Goal: Transaction & Acquisition: Obtain resource

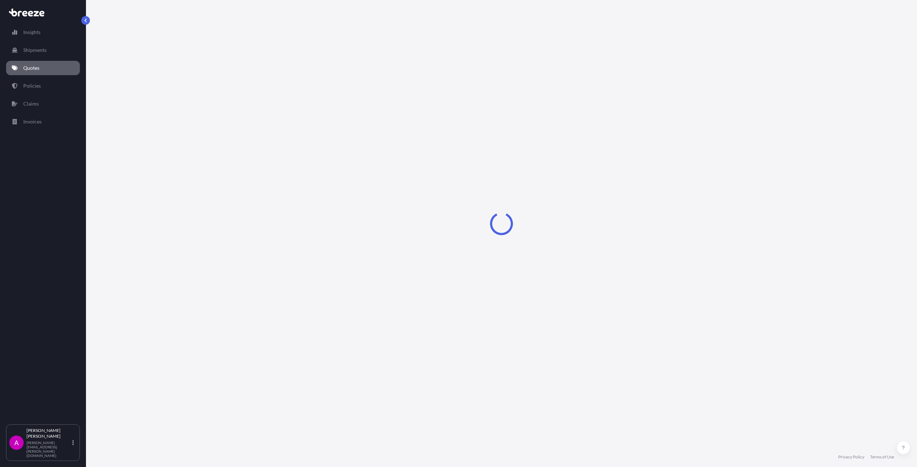
select select "Road"
select select "Air"
select select "1"
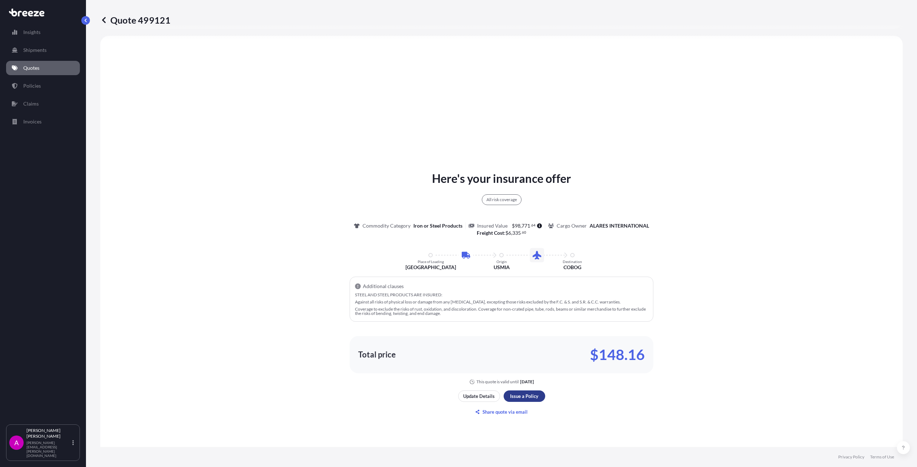
scroll to position [843, 0]
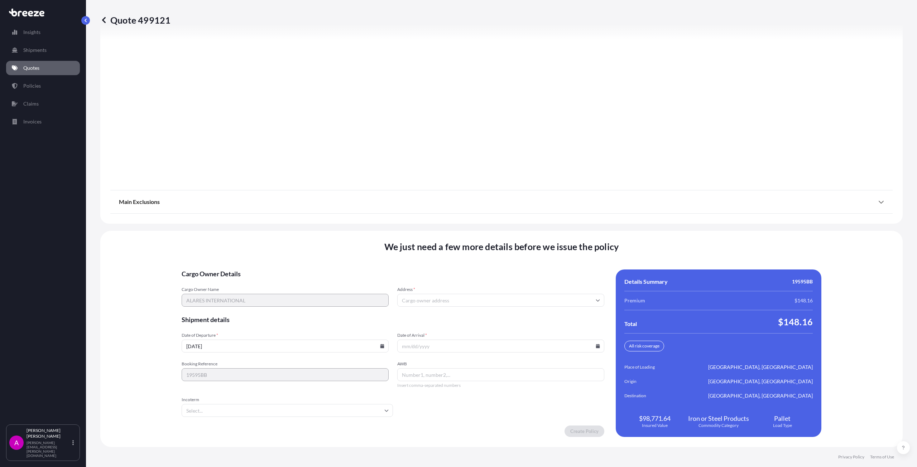
click at [475, 299] on input "Address *" at bounding box center [500, 300] width 207 height 13
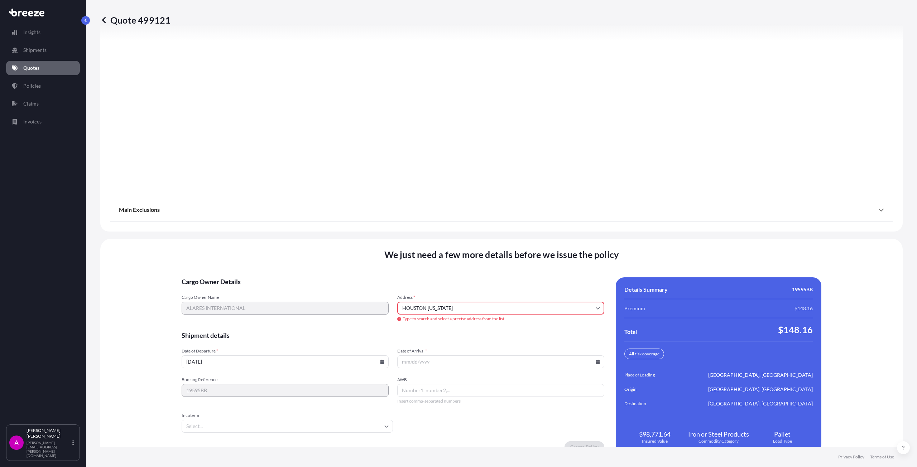
scroll to position [859, 0]
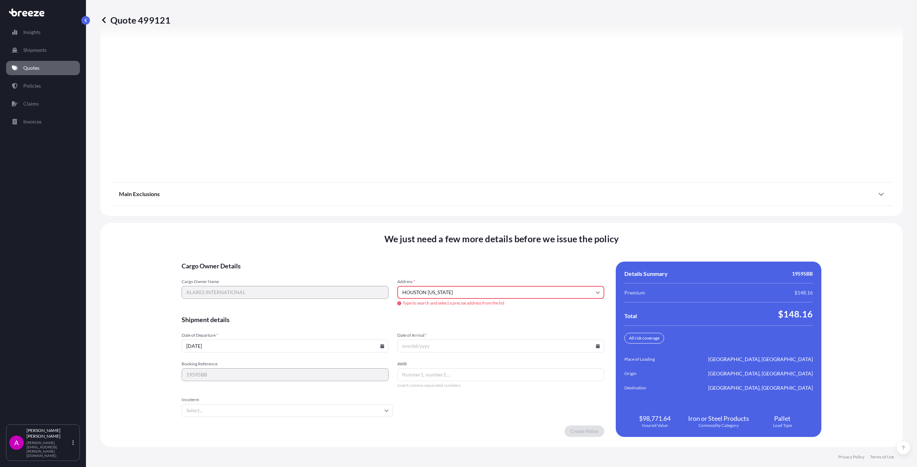
click at [463, 300] on div "Address * [GEOGRAPHIC_DATA] [US_STATE] Type to search and select a precise addr…" at bounding box center [500, 292] width 207 height 27
drag, startPoint x: 463, startPoint y: 289, endPoint x: 380, endPoint y: 284, distance: 83.6
click at [392, 285] on div "Cargo Owner Name ALARES INTERNATIONAL Address * [GEOGRAPHIC_DATA] [US_STATE] Ty…" at bounding box center [393, 293] width 423 height 28
click at [485, 321] on li "[STREET_ADDRESS]" at bounding box center [498, 320] width 203 height 14
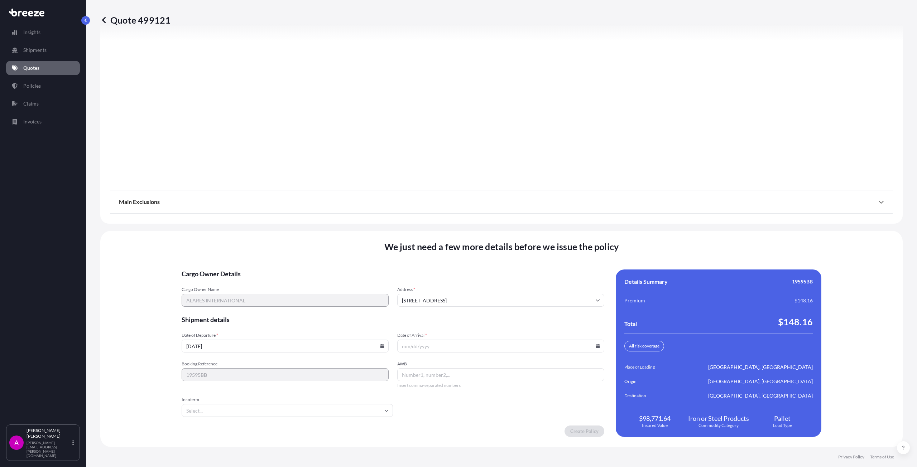
type input "[STREET_ADDRESS]"
click at [427, 347] on input "Date of Arrival *" at bounding box center [500, 346] width 207 height 13
click at [438, 346] on input "Date of Arrival *" at bounding box center [500, 346] width 207 height 13
click at [596, 348] on icon at bounding box center [598, 346] width 4 height 4
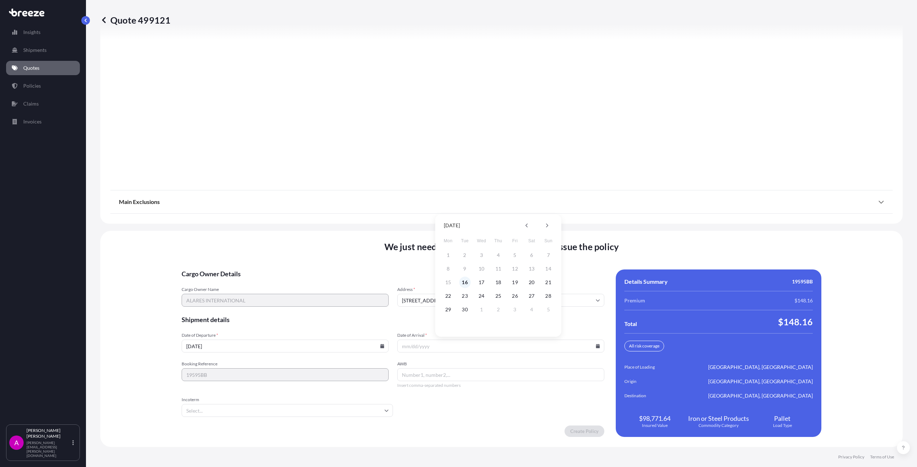
click at [465, 280] on button "16" at bounding box center [464, 282] width 11 height 11
type input "[DATE]"
drag, startPoint x: 418, startPoint y: 371, endPoint x: 424, endPoint y: 375, distance: 6.7
click at [420, 371] on input "AWB" at bounding box center [500, 375] width 207 height 13
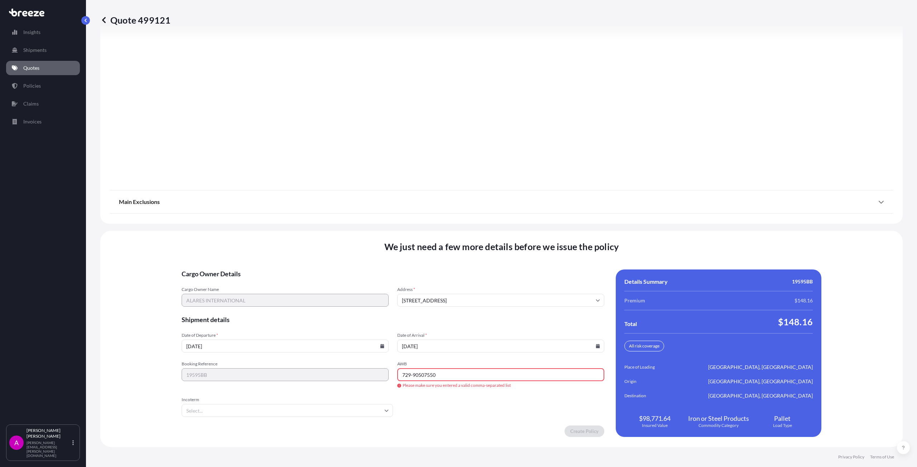
click at [204, 407] on input "Incoterm" at bounding box center [287, 410] width 211 height 13
click at [199, 339] on li "CIF" at bounding box center [282, 340] width 207 height 14
click at [435, 394] on form "Cargo Owner Details Cargo Owner Name ALARES INTERNATIONAL Address * [STREET_ADD…" at bounding box center [393, 354] width 423 height 168
drag, startPoint x: 152, startPoint y: 327, endPoint x: 150, endPoint y: 331, distance: 4.3
click at [148, 332] on div "We just need a few more details before we issue the policy Cargo Owner Details …" at bounding box center [501, 339] width 802 height 216
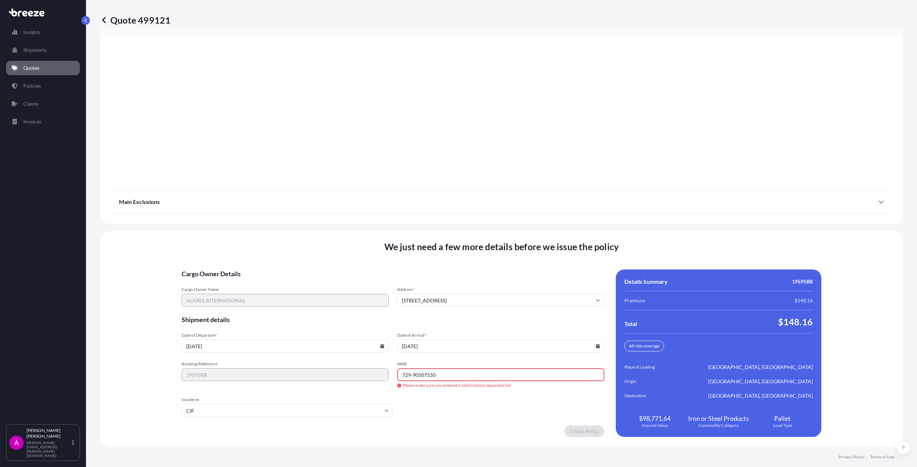
click at [415, 381] on input "729-90507550" at bounding box center [500, 375] width 207 height 13
click at [409, 377] on input "729-90507550" at bounding box center [500, 375] width 207 height 13
type input "72990507550"
click at [470, 392] on form "Cargo Owner Details Cargo Owner Name ALARES INTERNATIONAL Address * [STREET_ADD…" at bounding box center [393, 354] width 423 height 168
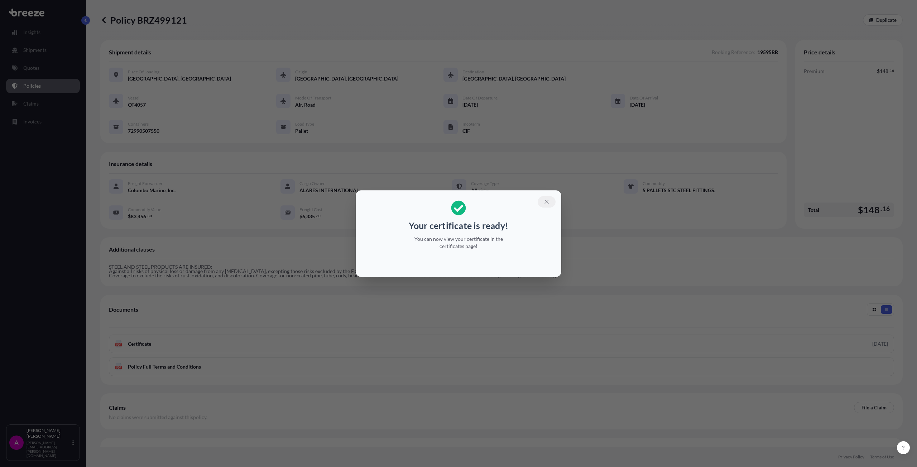
click at [550, 203] on button "button" at bounding box center [547, 201] width 18 height 11
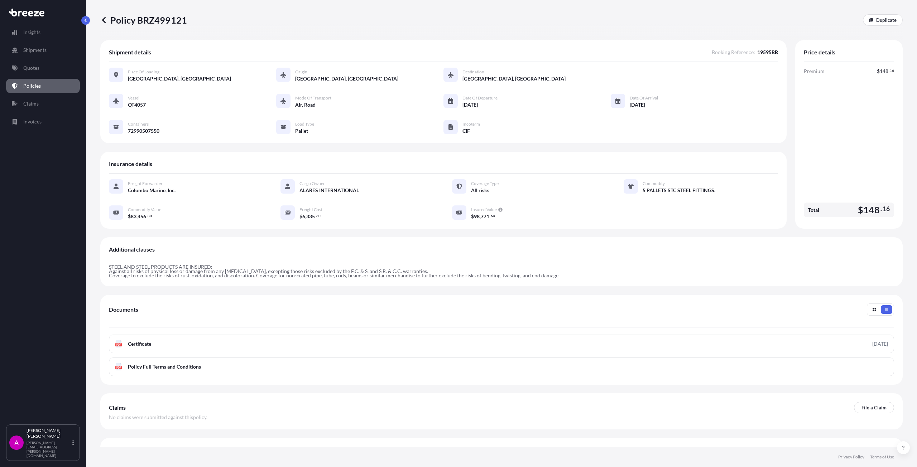
scroll to position [14, 0]
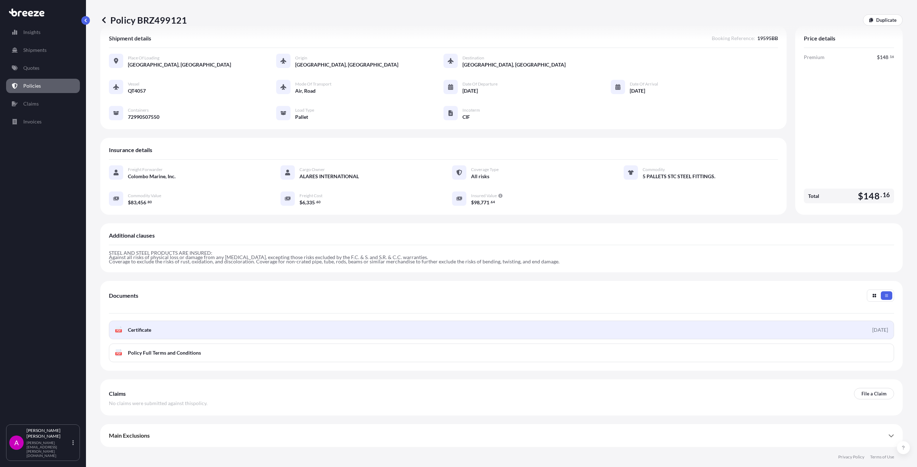
click at [134, 334] on link "PDF Certificate [DATE]" at bounding box center [501, 330] width 785 height 19
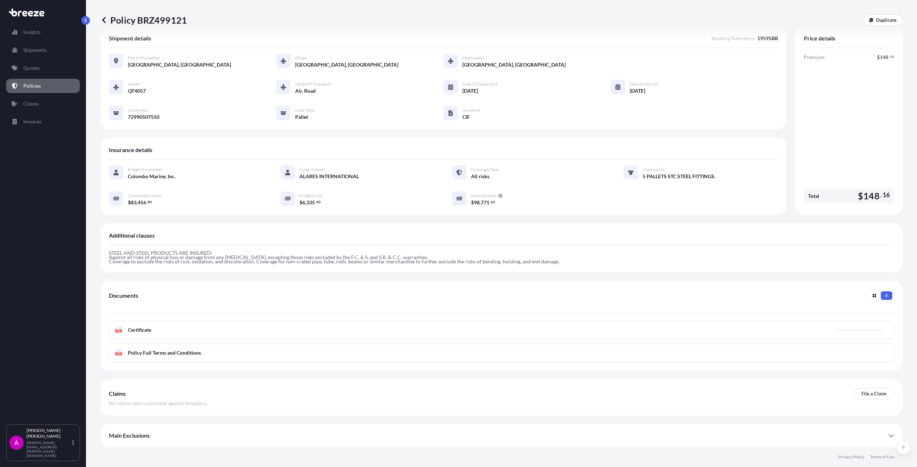
click at [34, 63] on link "Quotes" at bounding box center [43, 68] width 74 height 14
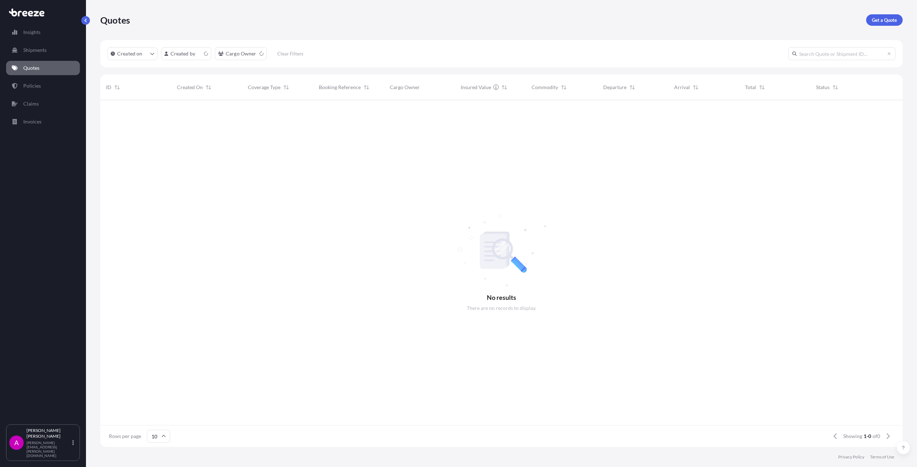
scroll to position [346, 797]
click at [185, 115] on span "[PERSON_NAME]" at bounding box center [202, 116] width 34 height 6
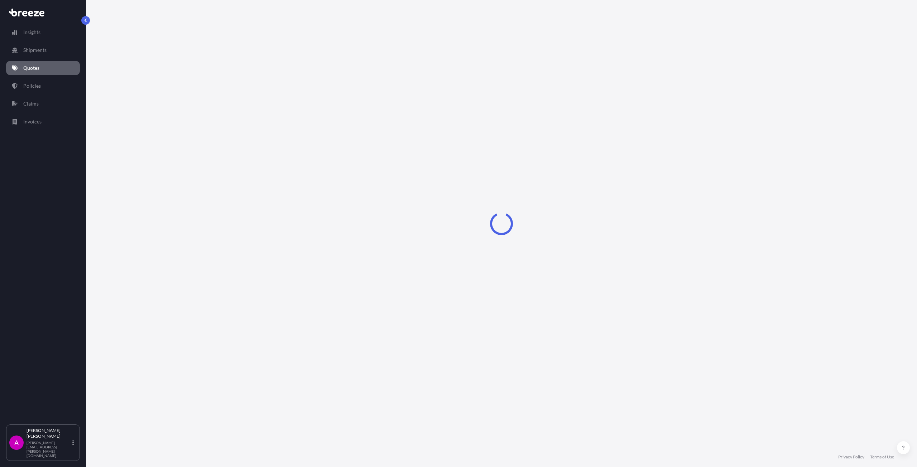
select select "Air"
select select "1"
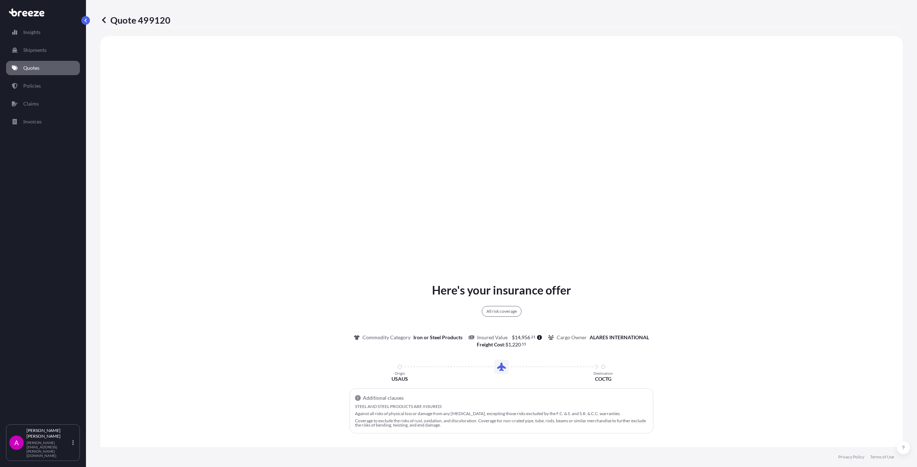
scroll to position [843, 0]
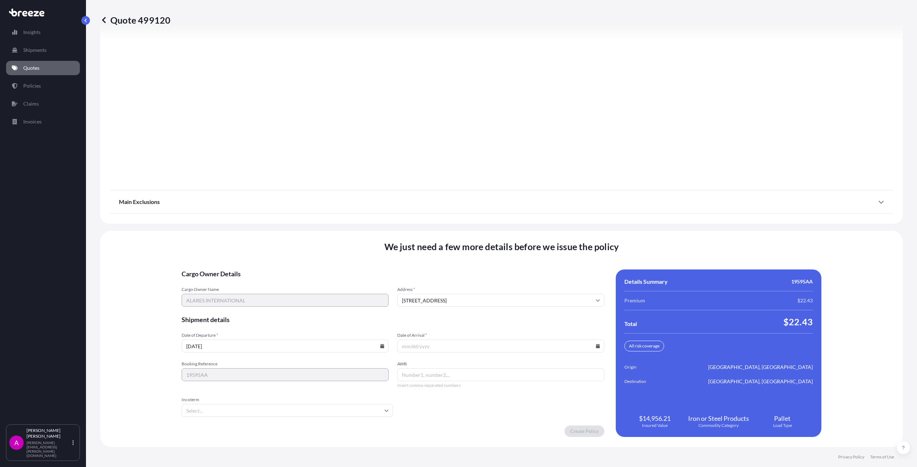
click at [433, 347] on input "Date of Arrival *" at bounding box center [500, 346] width 207 height 13
click at [596, 349] on input "Date of Arrival *" at bounding box center [500, 346] width 207 height 13
click at [596, 346] on icon at bounding box center [598, 346] width 4 height 4
click at [464, 280] on button "16" at bounding box center [464, 282] width 11 height 11
type input "[DATE]"
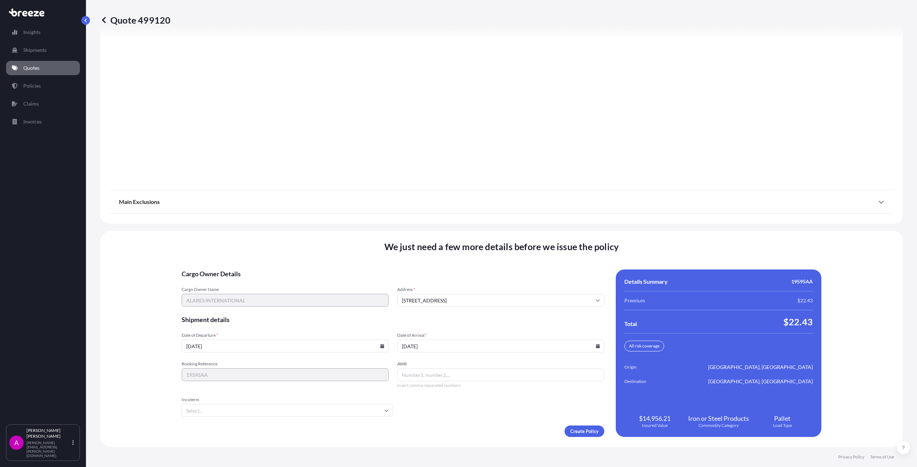
click at [411, 374] on input "AWB" at bounding box center [500, 375] width 207 height 13
type input "23066792401"
click at [198, 410] on input "Incoterm" at bounding box center [287, 410] width 211 height 13
click at [192, 343] on li "CIF" at bounding box center [282, 340] width 207 height 14
click at [225, 410] on input "CIF" at bounding box center [287, 410] width 211 height 13
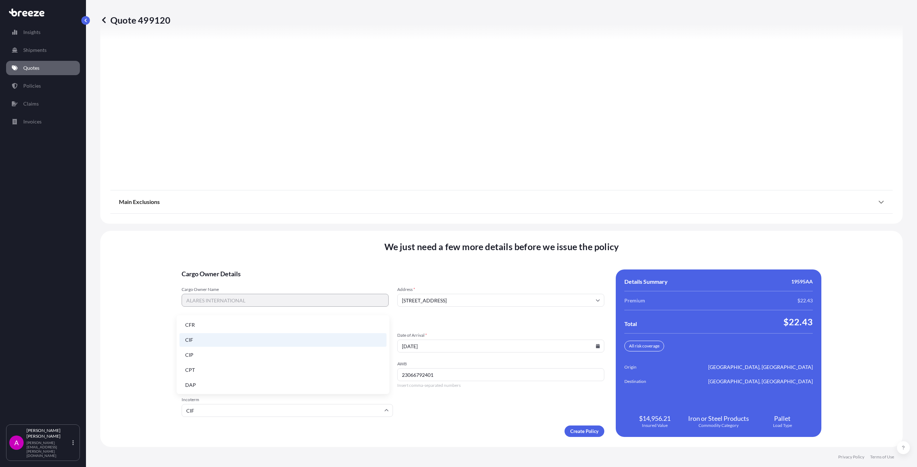
click at [196, 384] on li "DAP" at bounding box center [282, 386] width 207 height 14
type input "DAP"
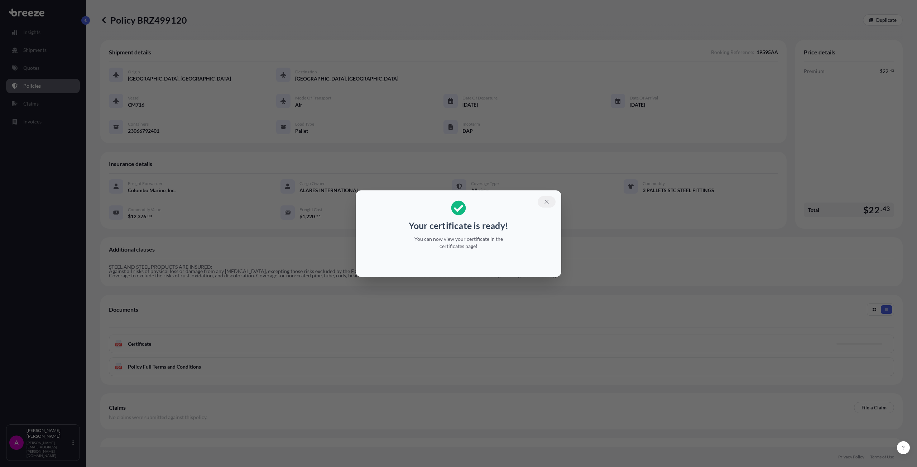
click at [546, 200] on icon "button" at bounding box center [546, 202] width 6 height 6
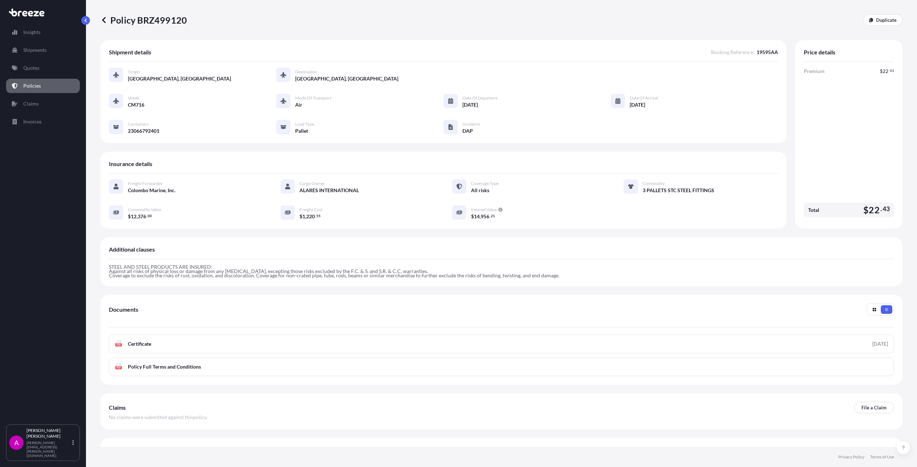
scroll to position [14, 0]
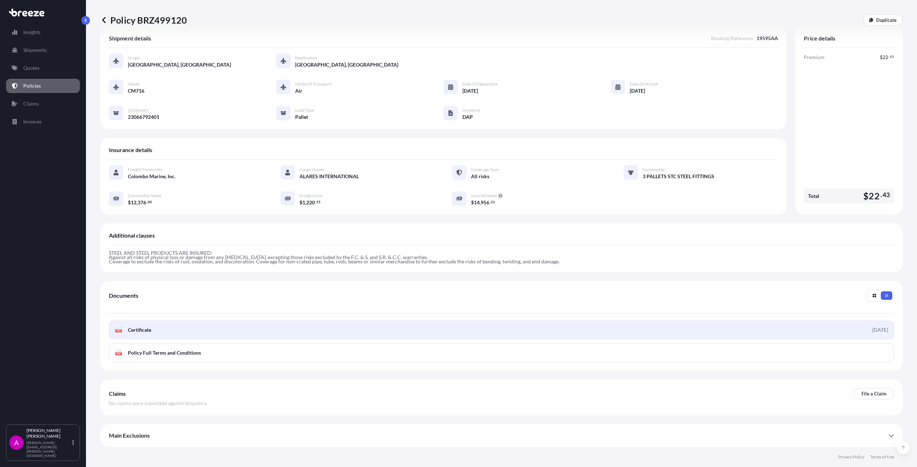
click at [151, 327] on span "Certificate" at bounding box center [139, 330] width 23 height 7
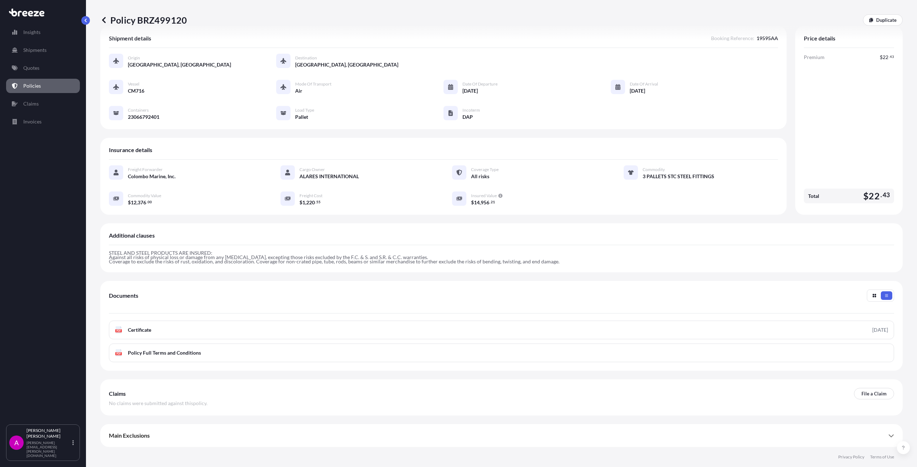
click at [32, 89] on p "Policies" at bounding box center [32, 85] width 18 height 7
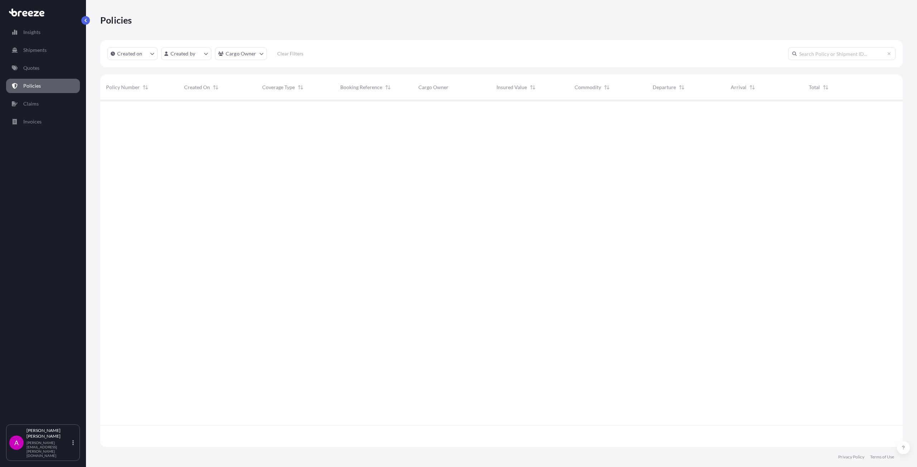
scroll to position [346, 797]
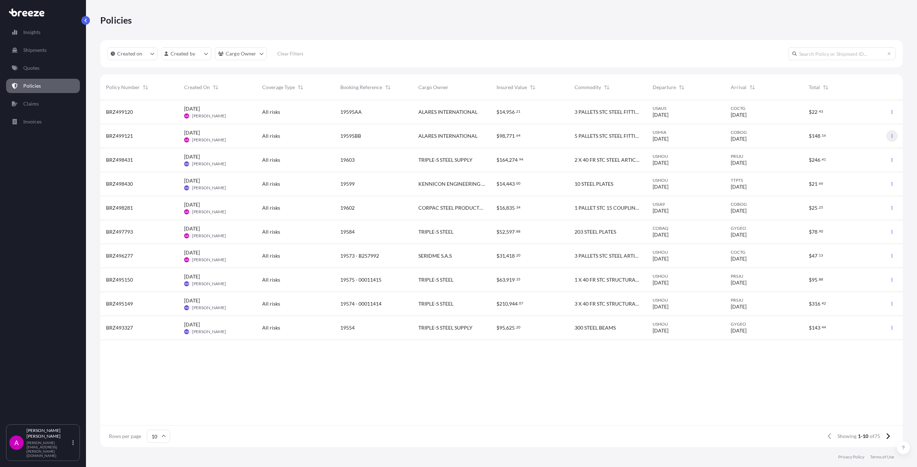
click at [892, 140] on button "button" at bounding box center [891, 135] width 11 height 11
click at [209, 139] on span "[PERSON_NAME]" at bounding box center [209, 140] width 34 height 6
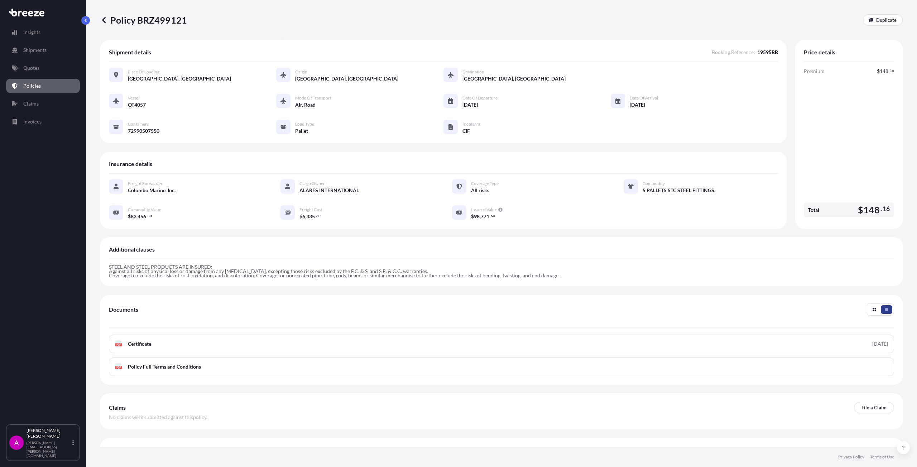
click at [884, 311] on icon "button" at bounding box center [886, 310] width 4 height 4
click at [873, 311] on icon "button" at bounding box center [875, 310] width 4 height 4
click at [884, 303] on div "Documents PDF Certificate [DATE] PDF Policy Full Terms and Conditions" at bounding box center [501, 362] width 802 height 134
click at [885, 312] on button "button" at bounding box center [886, 310] width 11 height 9
click at [46, 69] on link "Quotes" at bounding box center [43, 68] width 74 height 14
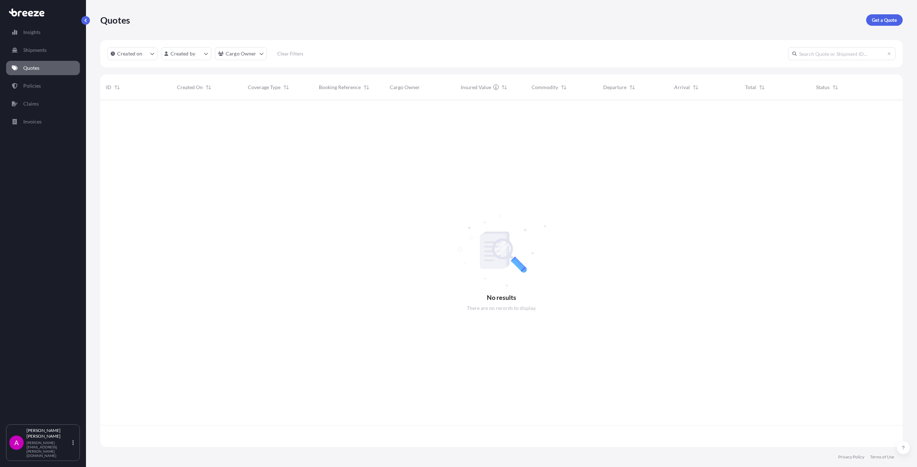
scroll to position [346, 797]
click at [36, 50] on p "Shipments" at bounding box center [34, 50] width 23 height 7
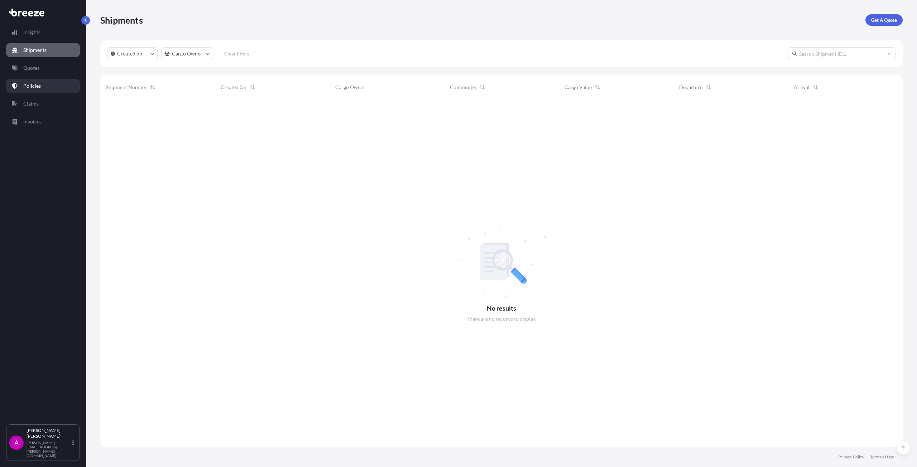
scroll to position [367, 797]
click at [33, 29] on p "Insights" at bounding box center [31, 32] width 17 height 7
select select "2025"
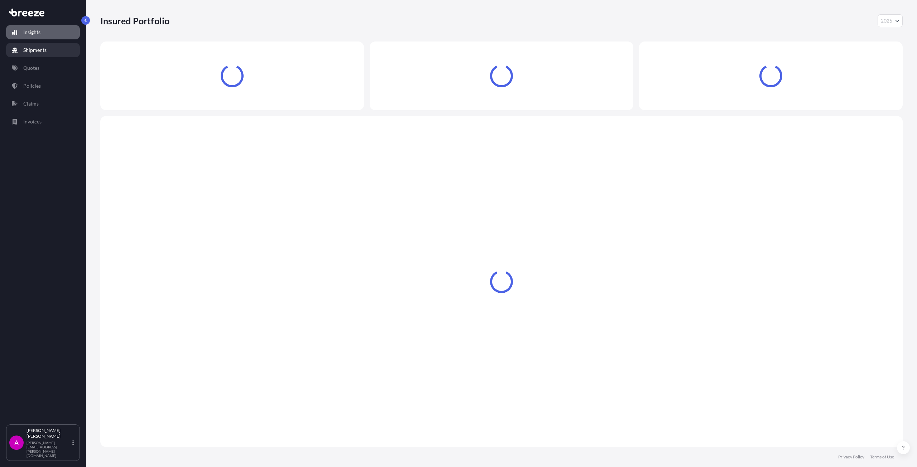
click at [44, 51] on p "Shipments" at bounding box center [34, 50] width 23 height 7
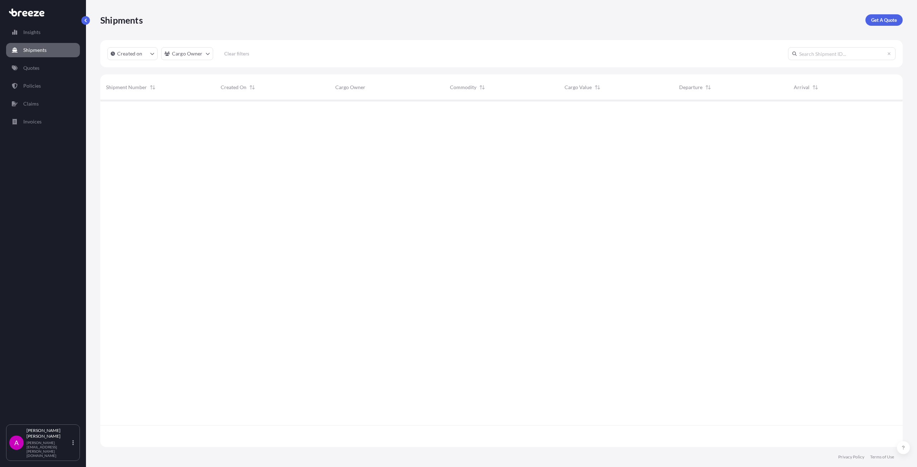
scroll to position [367, 797]
click at [40, 62] on link "Quotes" at bounding box center [43, 68] width 74 height 14
click at [38, 85] on p "Policies" at bounding box center [32, 85] width 18 height 7
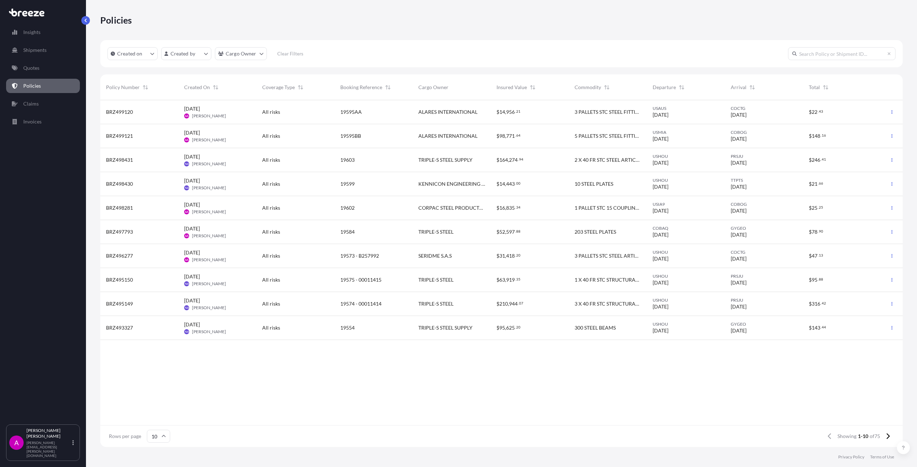
click at [816, 129] on div "$ 148 . 16" at bounding box center [842, 136] width 78 height 24
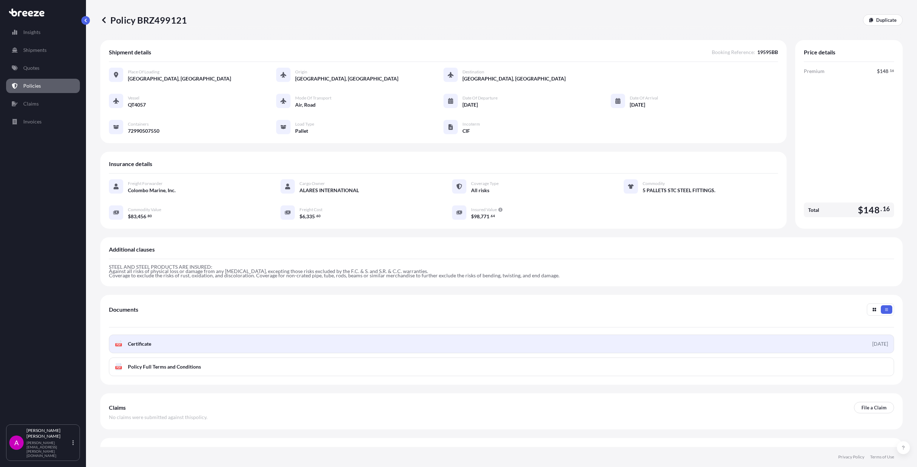
click at [138, 342] on span "Certificate" at bounding box center [139, 344] width 23 height 7
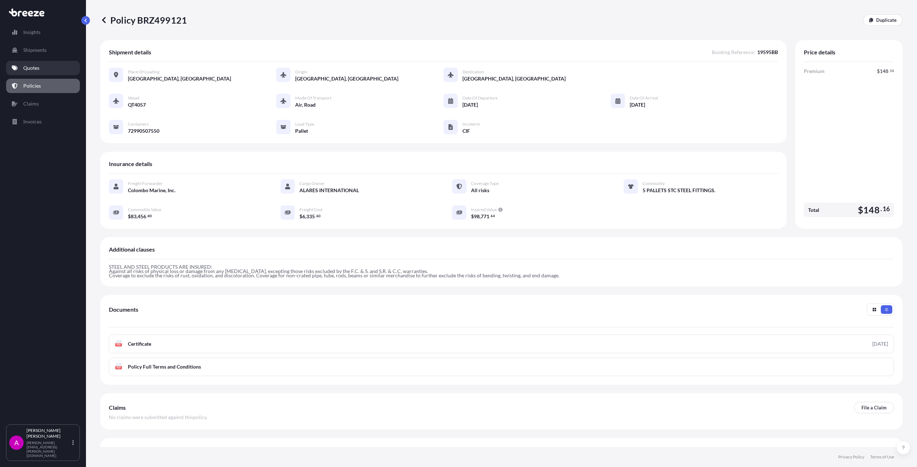
click at [28, 63] on link "Quotes" at bounding box center [43, 68] width 74 height 14
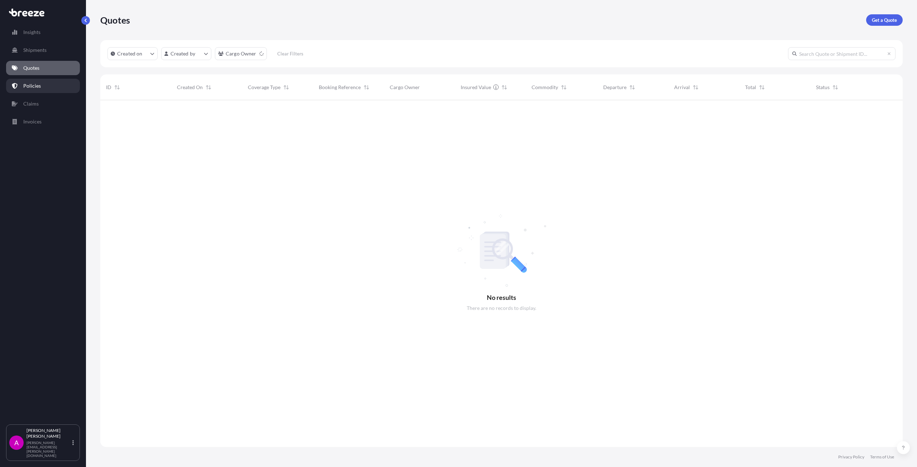
scroll to position [367, 797]
click at [27, 88] on p "Policies" at bounding box center [32, 85] width 18 height 7
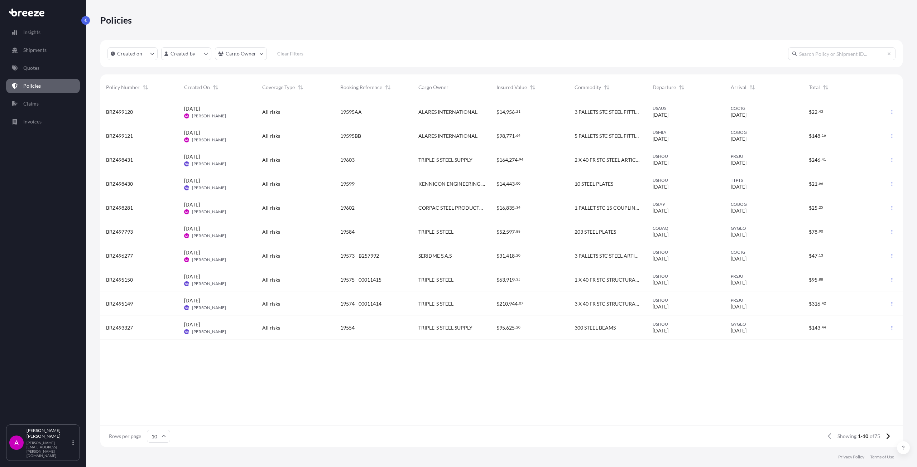
click at [706, 116] on div "USAUS [DATE]" at bounding box center [686, 112] width 67 height 13
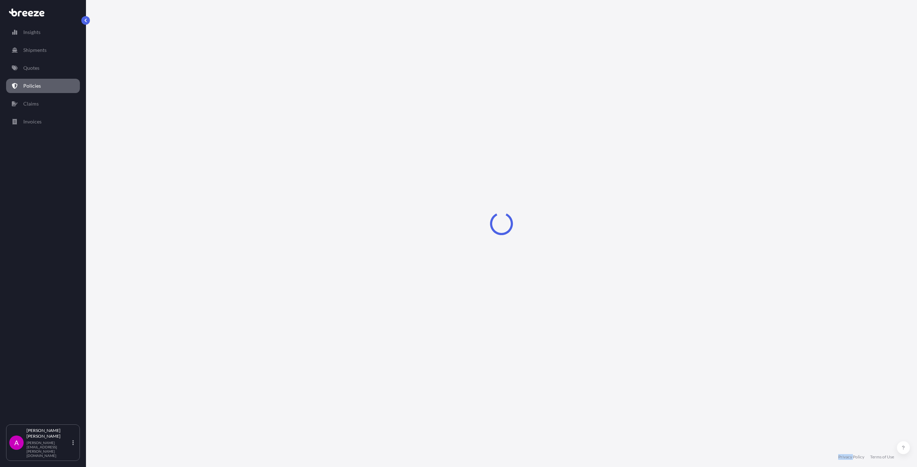
click at [706, 116] on div "Loading" at bounding box center [501, 223] width 802 height 447
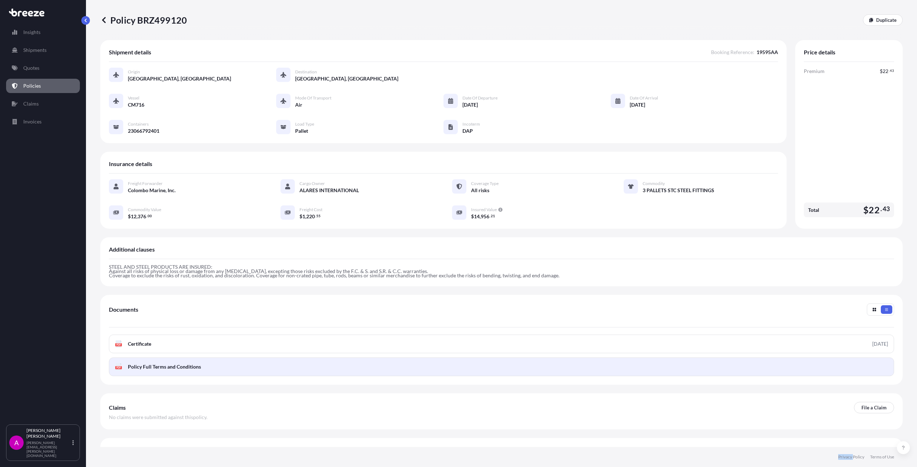
click at [156, 366] on span "Policy Full Terms and Conditions" at bounding box center [164, 367] width 73 height 7
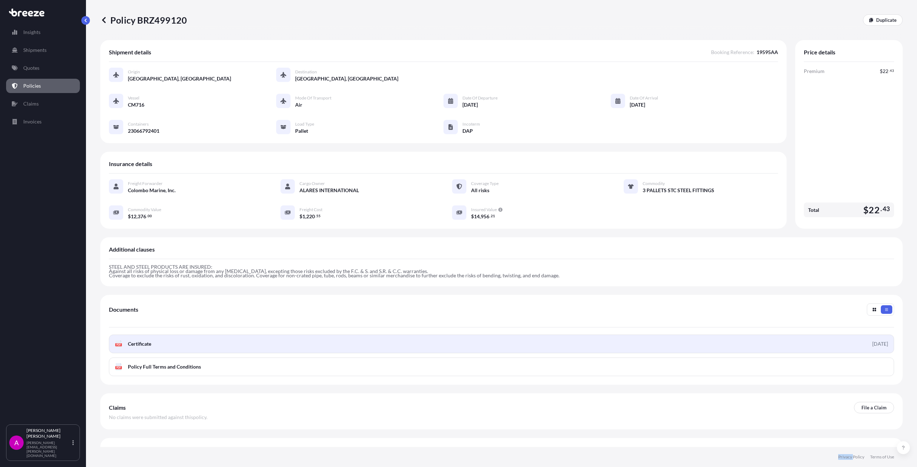
click at [138, 343] on span "Certificate" at bounding box center [139, 344] width 23 height 7
